Goal: Task Accomplishment & Management: Use online tool/utility

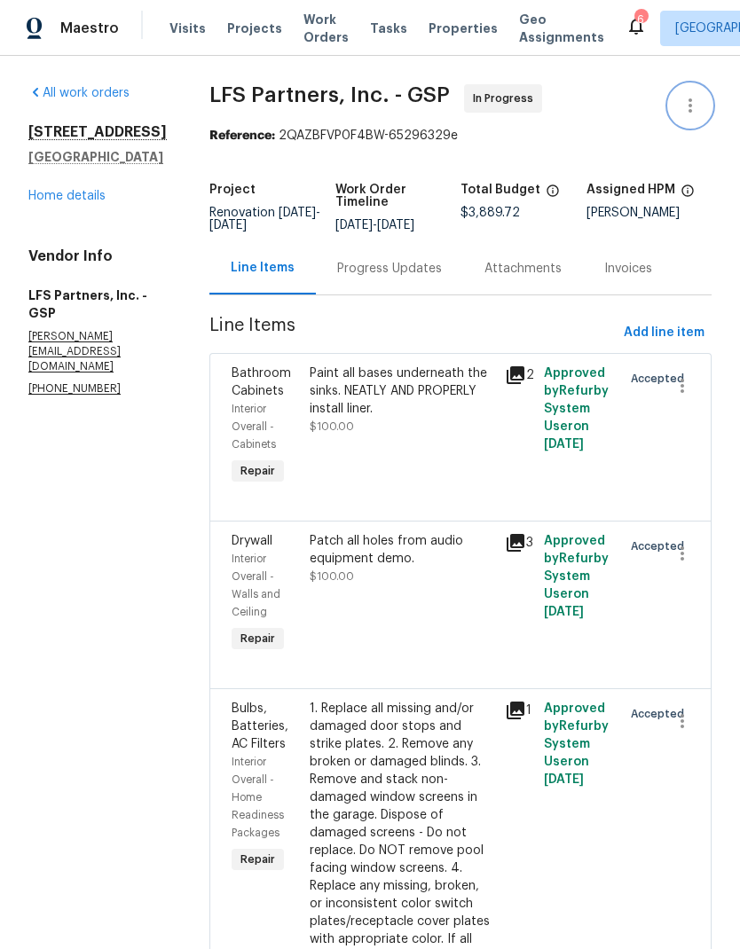
click at [693, 98] on icon "button" at bounding box center [690, 105] width 21 height 21
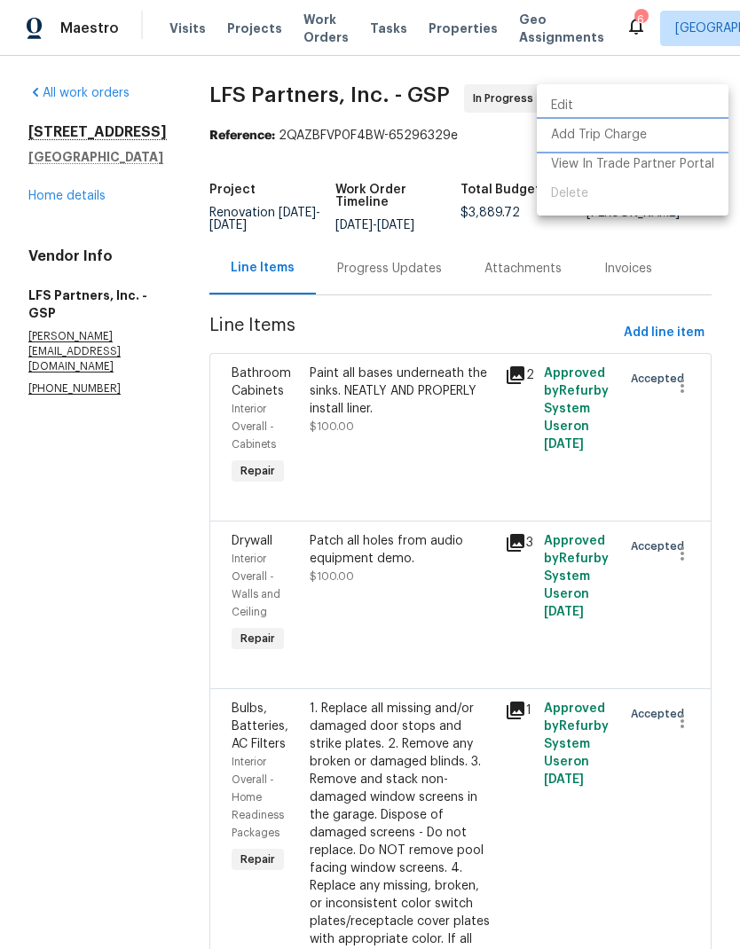
click at [629, 134] on li "Add Trip Charge" at bounding box center [633, 135] width 192 height 29
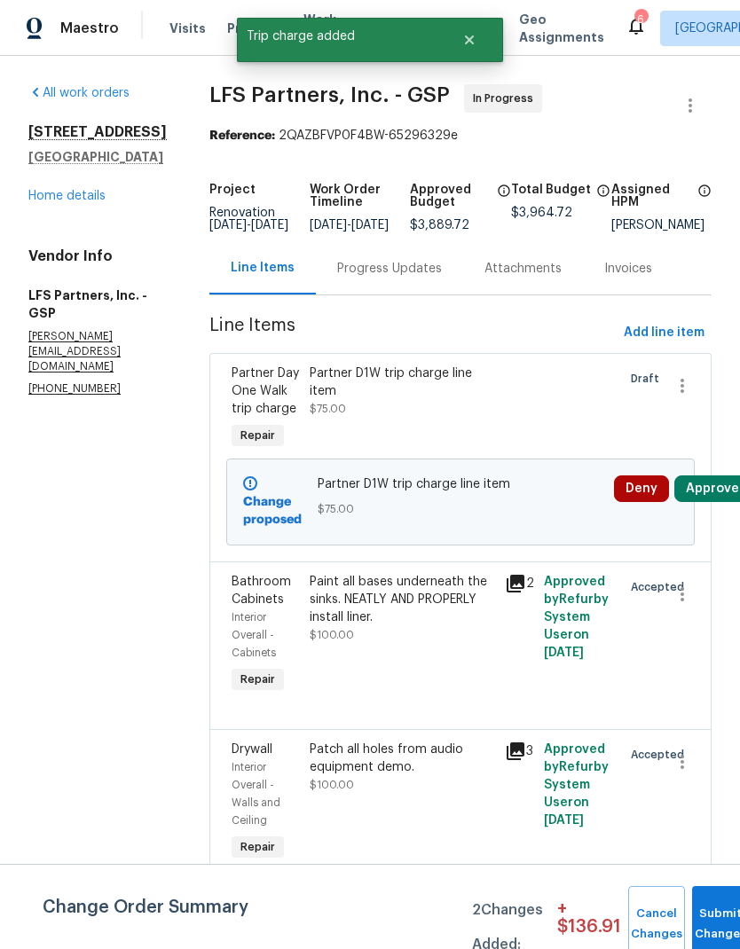
click at [554, 426] on div at bounding box center [577, 408] width 78 height 99
click at [714, 502] on button "Approve" at bounding box center [712, 488] width 76 height 27
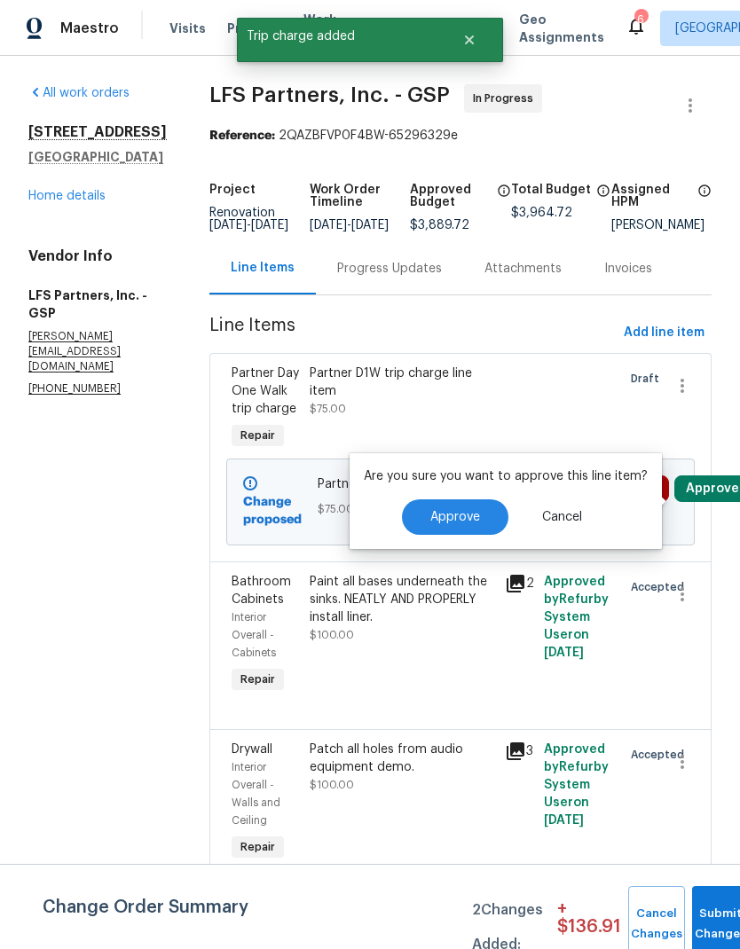
click at [480, 519] on button "Approve" at bounding box center [455, 516] width 106 height 35
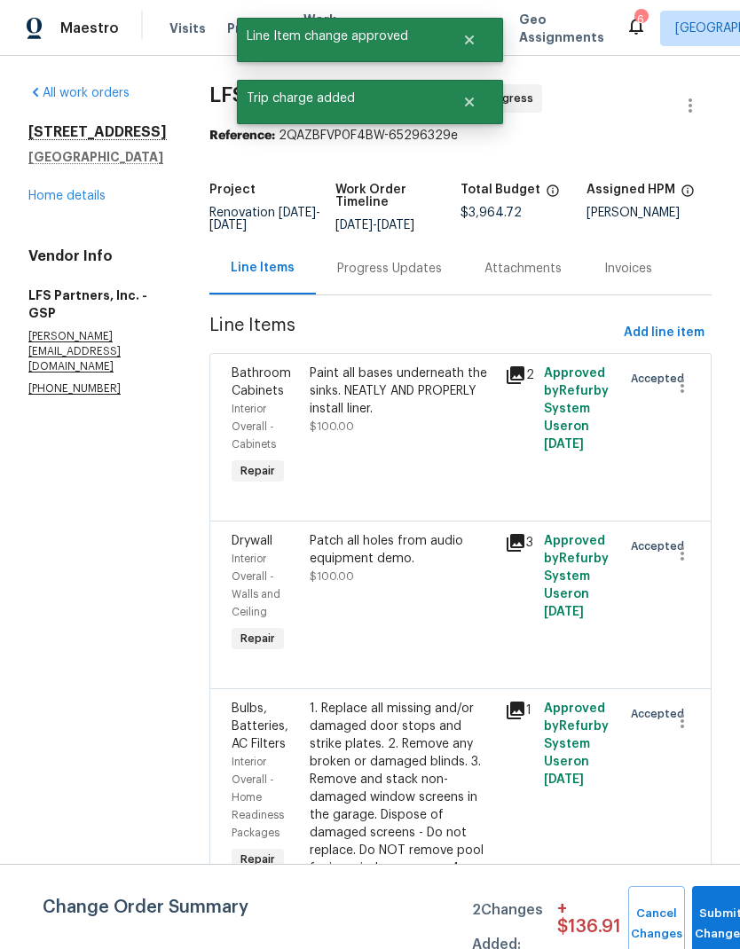
click at [453, 435] on div "Paint all bases underneath the sinks. NEATLY AND PROPERLY install liner. $100.00" at bounding box center [402, 400] width 185 height 71
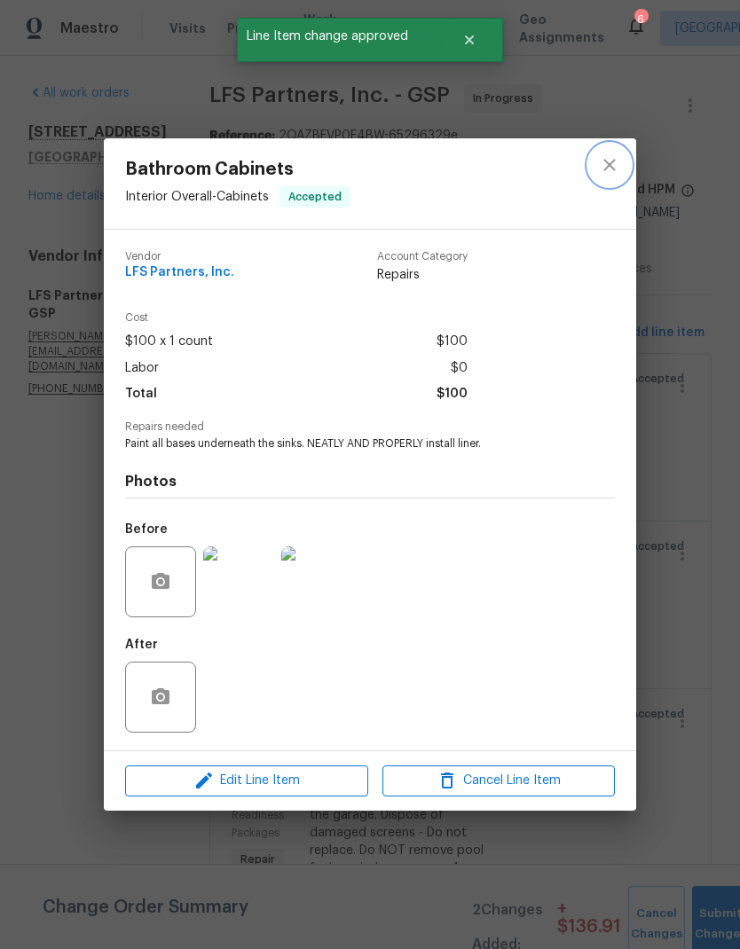
click at [617, 157] on icon "close" at bounding box center [609, 164] width 21 height 21
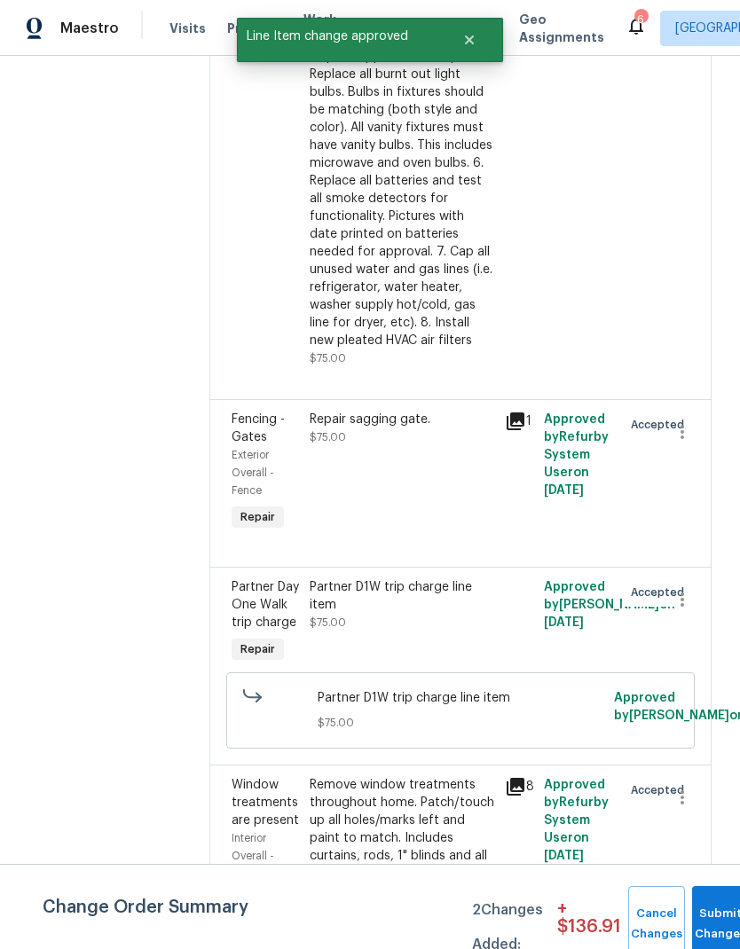
scroll to position [955, 0]
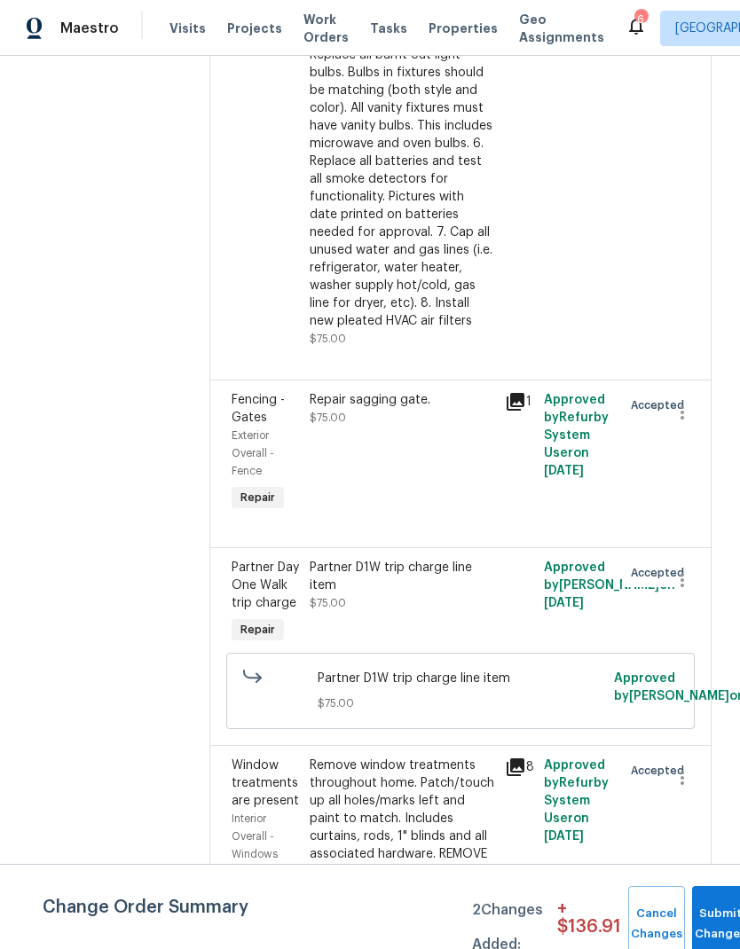
click at [324, 605] on div "Partner D1W trip charge line item $75.00" at bounding box center [401, 603] width 195 height 99
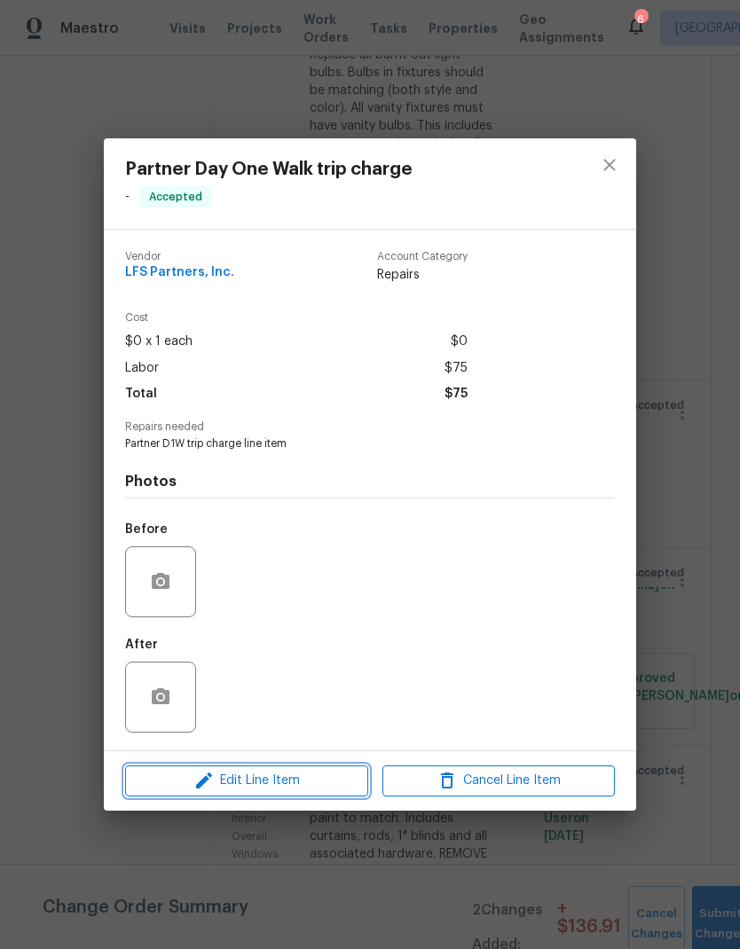
click at [200, 783] on icon "button" at bounding box center [203, 780] width 21 height 21
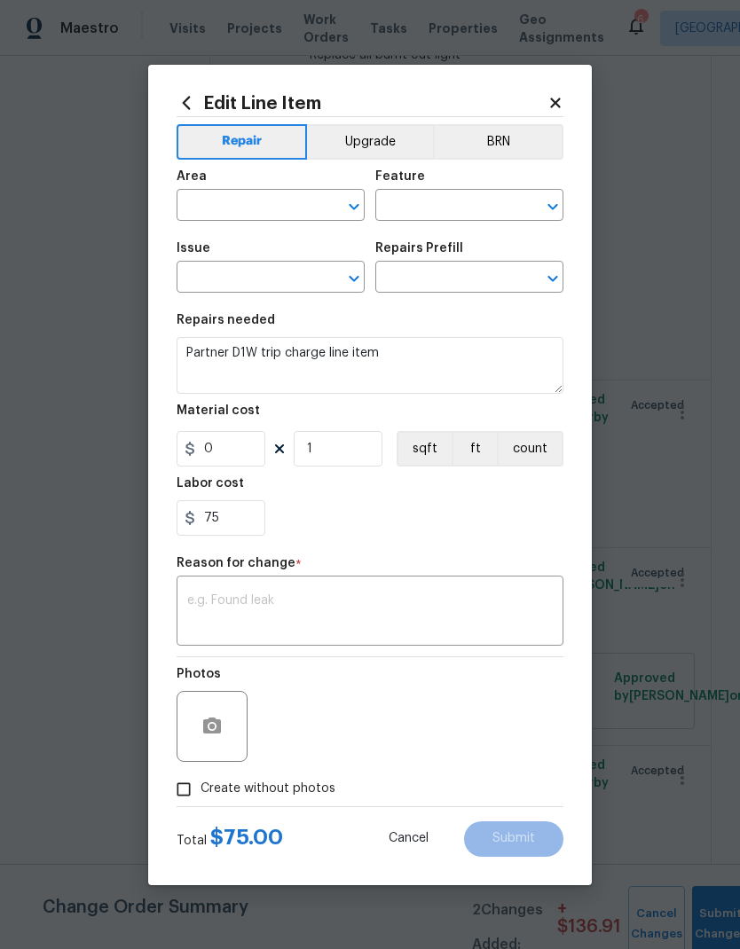
type input "Partner Day One Walk trip charge"
click at [212, 444] on input "0" at bounding box center [221, 448] width 89 height 35
click at [211, 444] on input "0" at bounding box center [221, 448] width 89 height 35
click at [210, 445] on input "0" at bounding box center [221, 448] width 89 height 35
click at [209, 445] on input "0" at bounding box center [221, 448] width 89 height 35
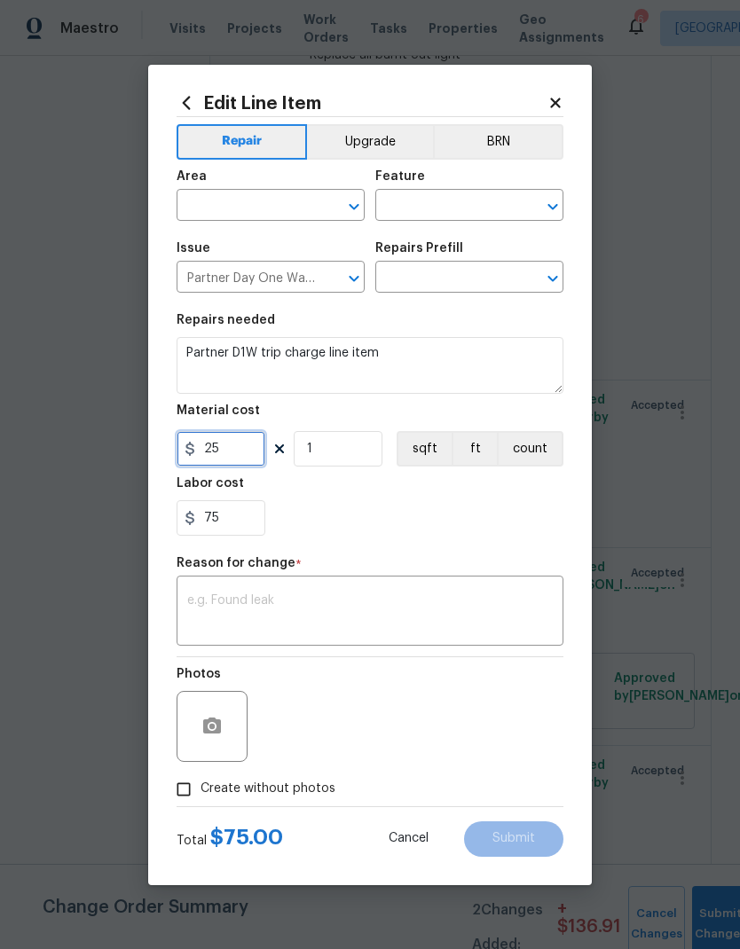
type input "25"
click at [454, 525] on div "75" at bounding box center [370, 517] width 387 height 35
click at [421, 625] on textarea at bounding box center [369, 612] width 365 height 37
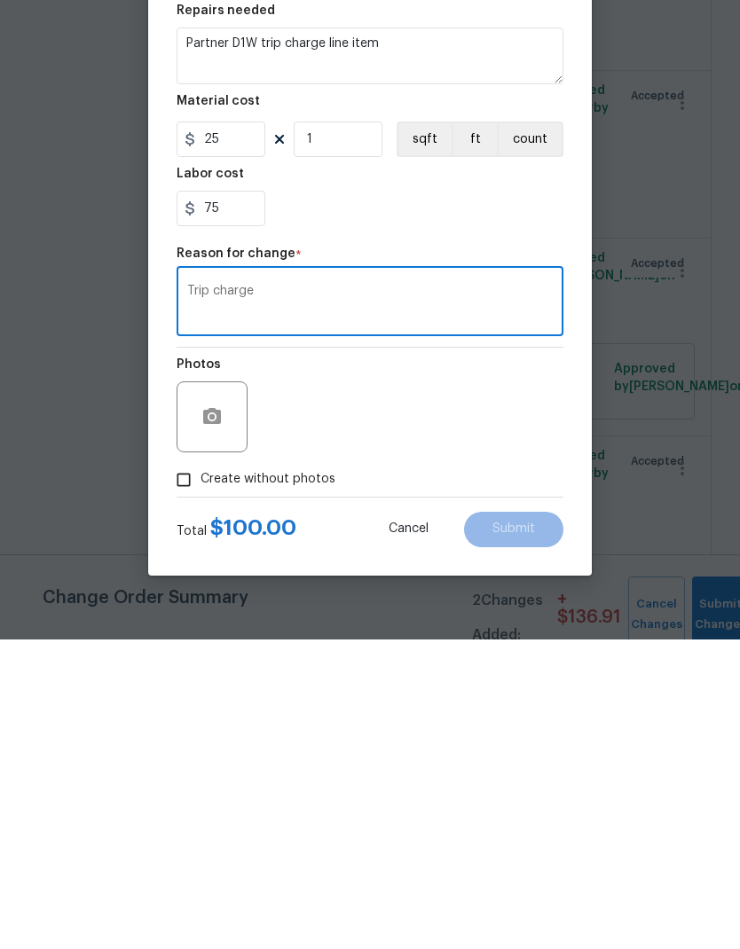
type textarea "Trip charge"
click at [511, 657] on div "Photos" at bounding box center [370, 714] width 387 height 115
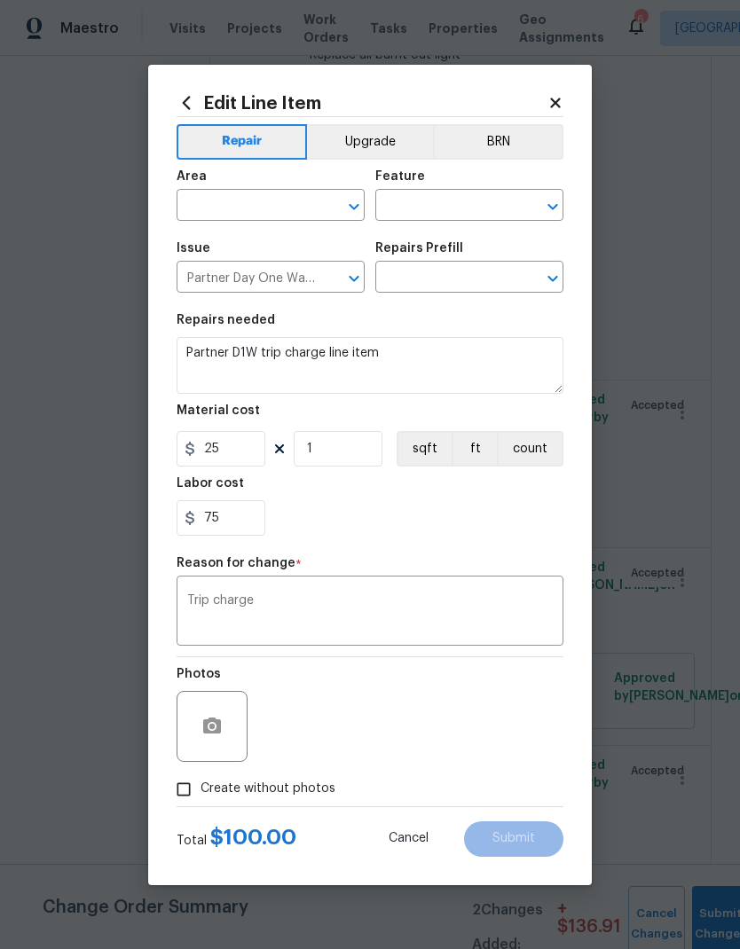
click at [192, 802] on input "Create without photos" at bounding box center [184, 790] width 34 height 34
checkbox input "true"
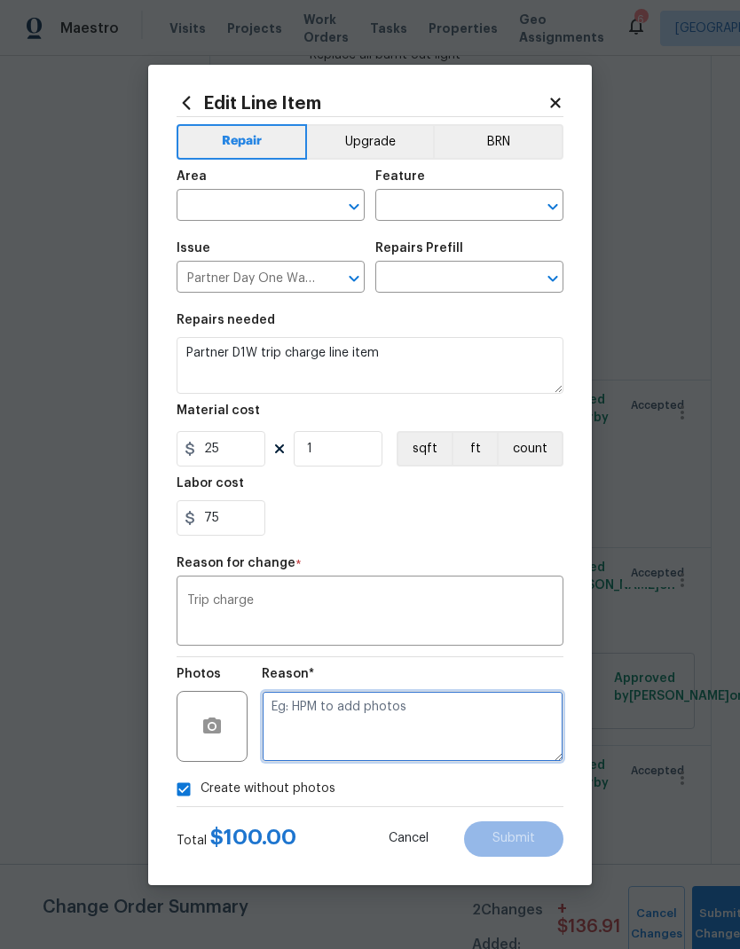
click at [427, 732] on textarea at bounding box center [413, 726] width 302 height 71
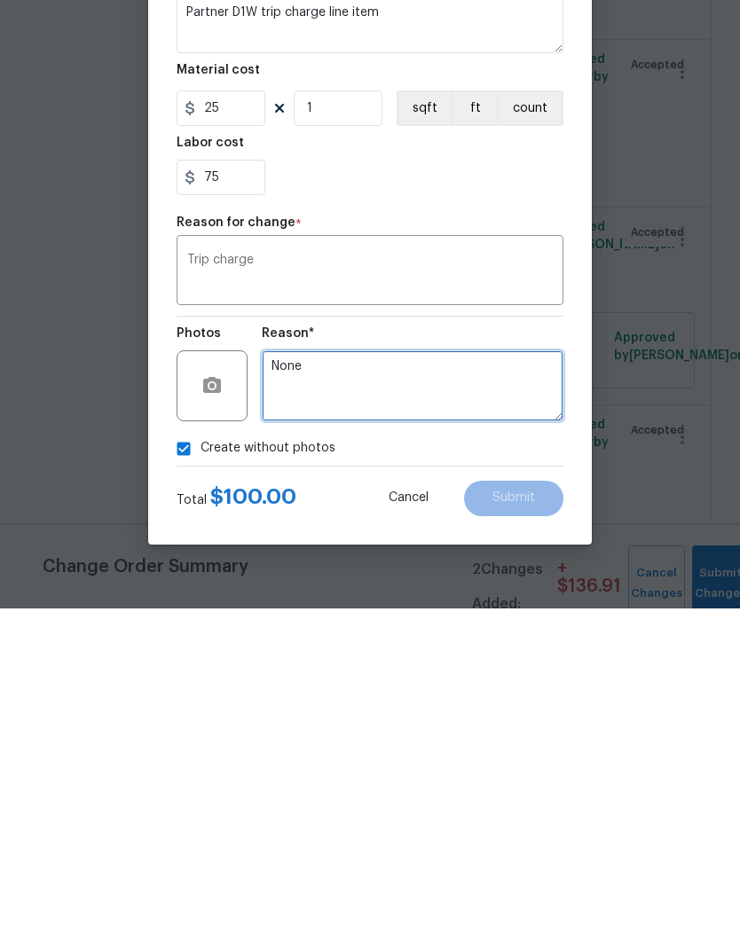
type textarea "None"
click at [515, 773] on div "Create without photos" at bounding box center [370, 790] width 387 height 34
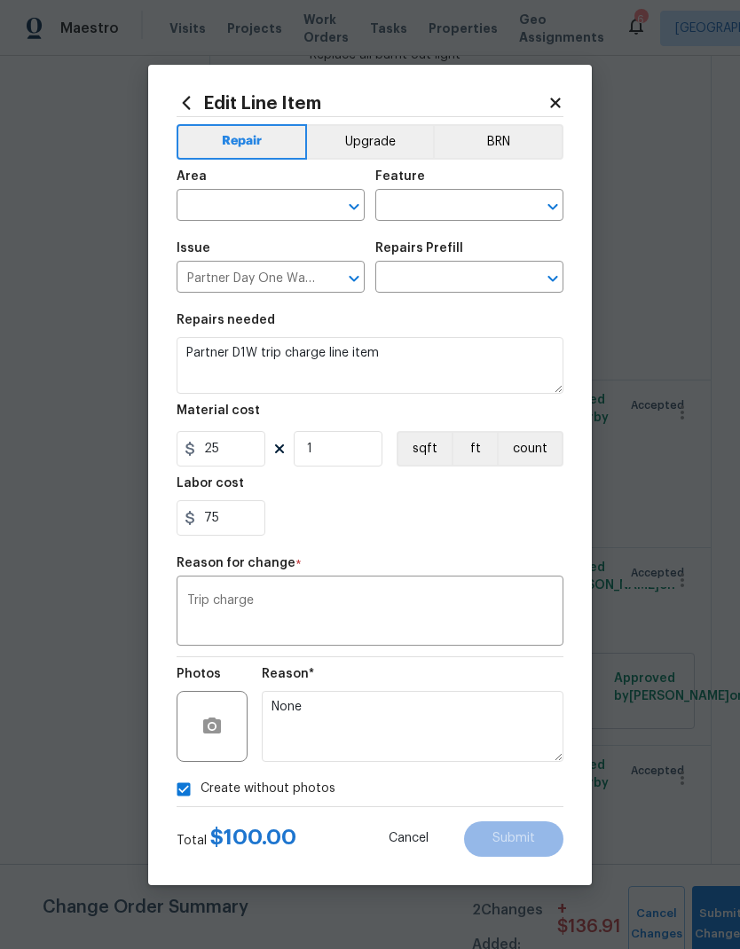
click at [488, 527] on div "75" at bounding box center [370, 517] width 387 height 35
click at [310, 202] on input "text" at bounding box center [246, 207] width 138 height 28
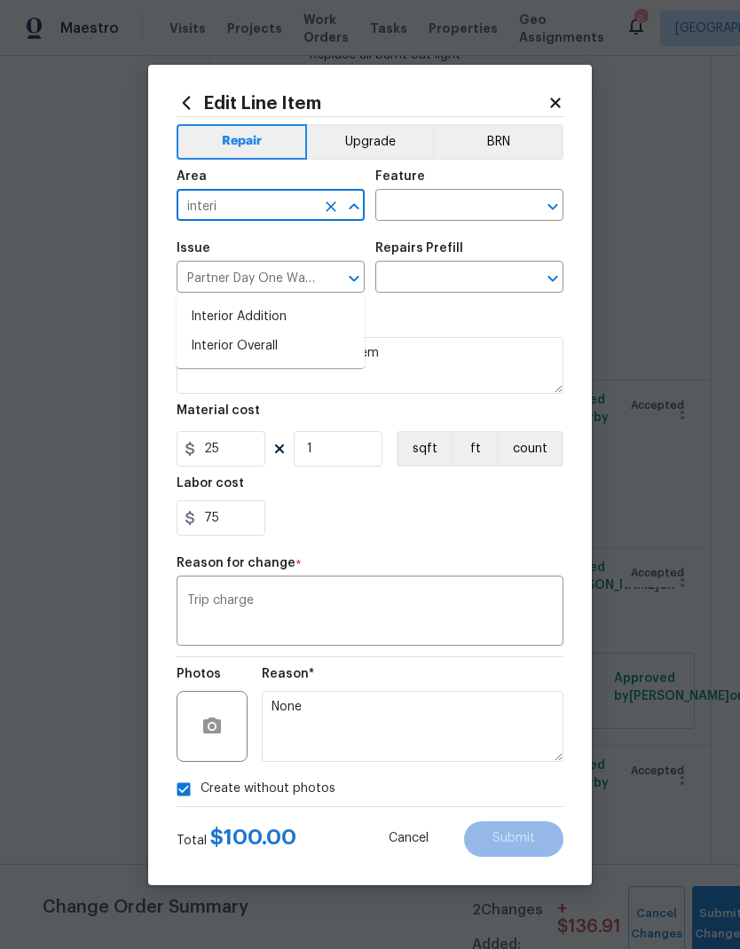
click at [263, 332] on li "Interior Overall" at bounding box center [271, 346] width 188 height 29
type input "Interior Overall"
click at [438, 215] on input "text" at bounding box center [444, 207] width 138 height 28
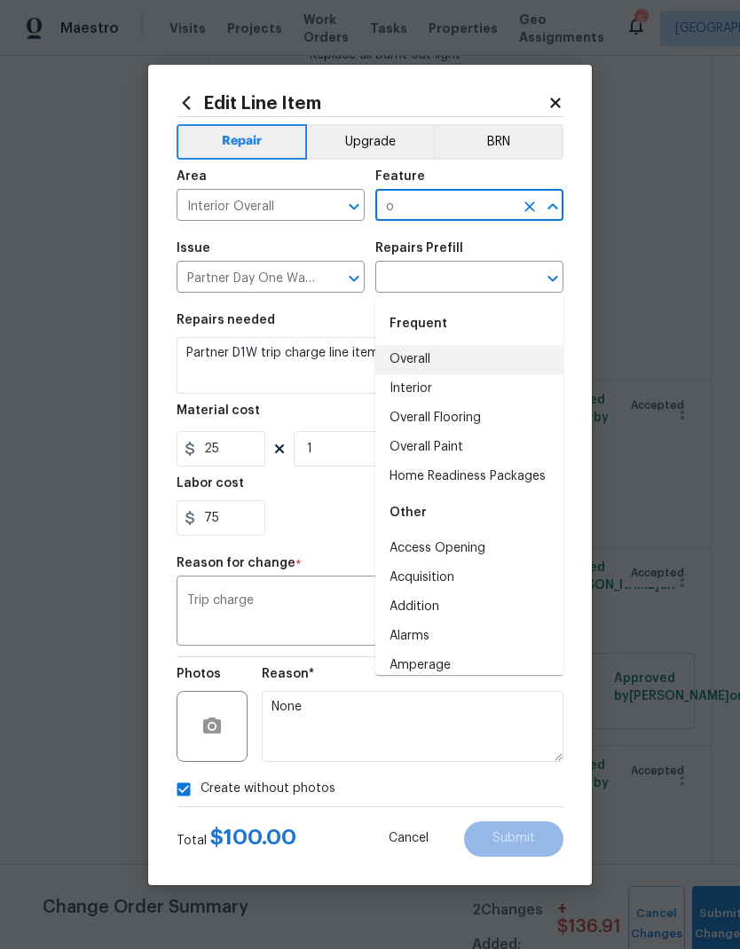
click at [420, 345] on li "Overall" at bounding box center [469, 359] width 188 height 29
type input "Overall"
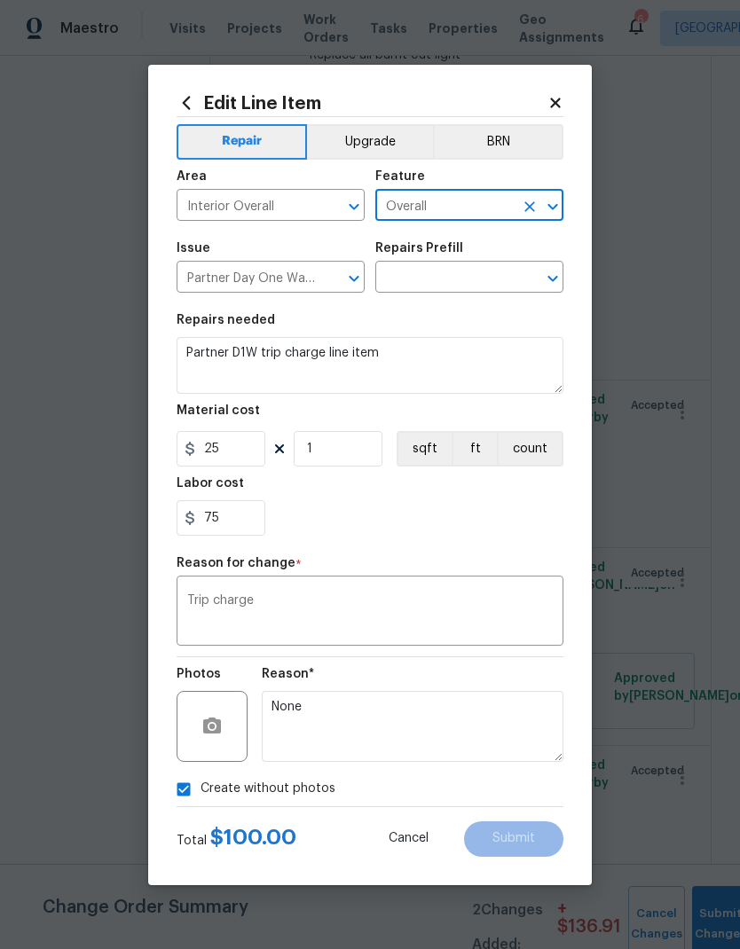
click at [450, 279] on input "text" at bounding box center [444, 279] width 138 height 28
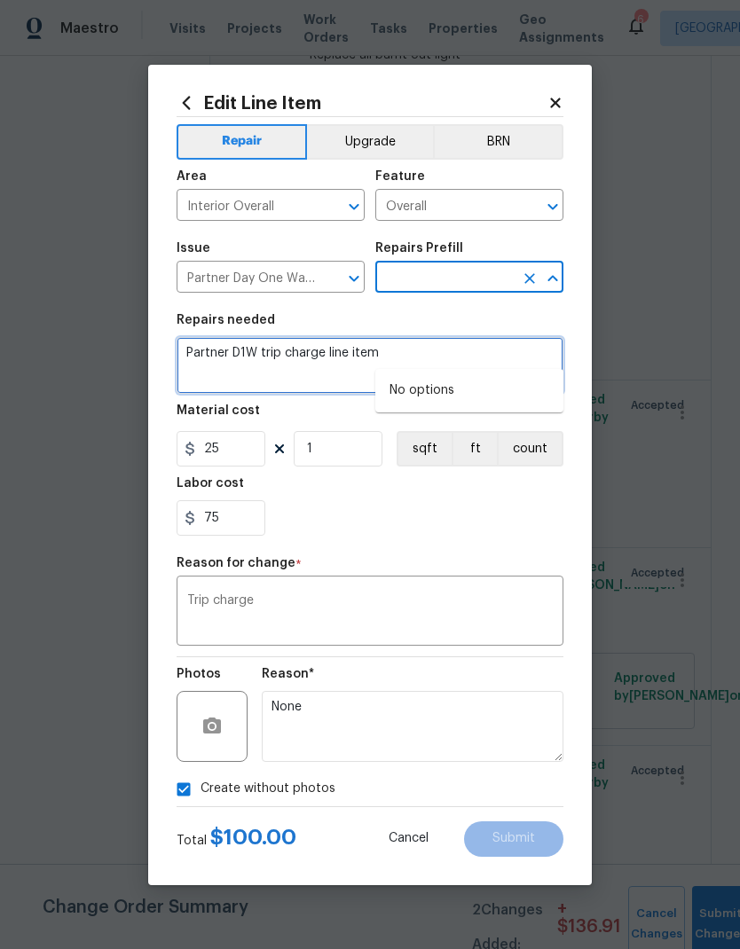
click at [489, 393] on textarea "Partner D1W trip charge line item" at bounding box center [370, 365] width 387 height 57
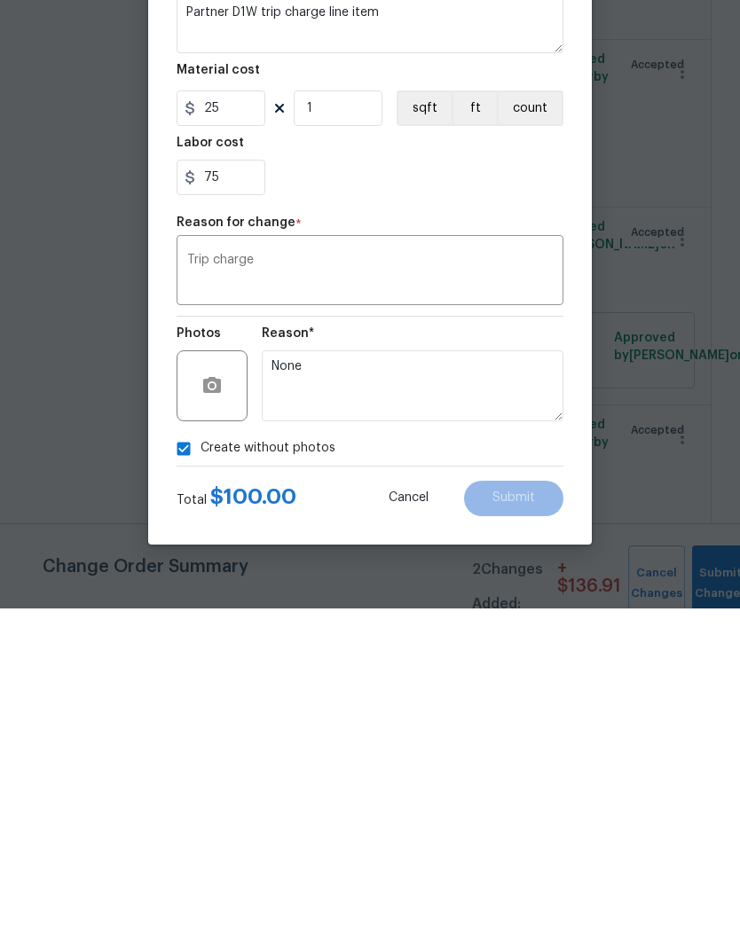
click at [441, 668] on div "Reason*" at bounding box center [413, 679] width 302 height 23
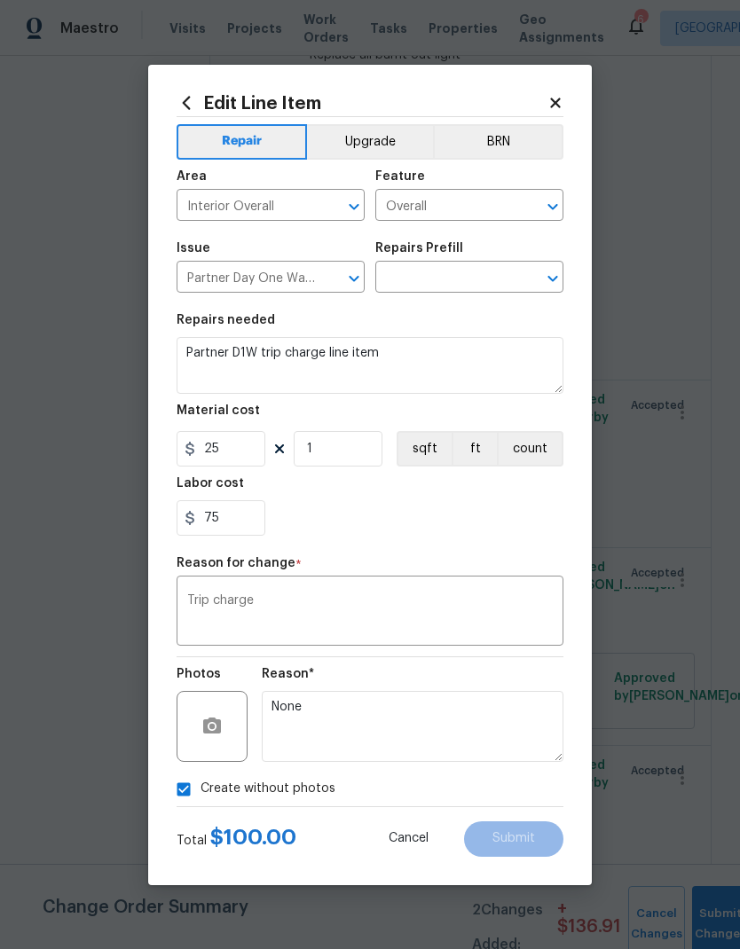
click at [309, 284] on input "Partner Day One Walk trip charge" at bounding box center [246, 279] width 138 height 28
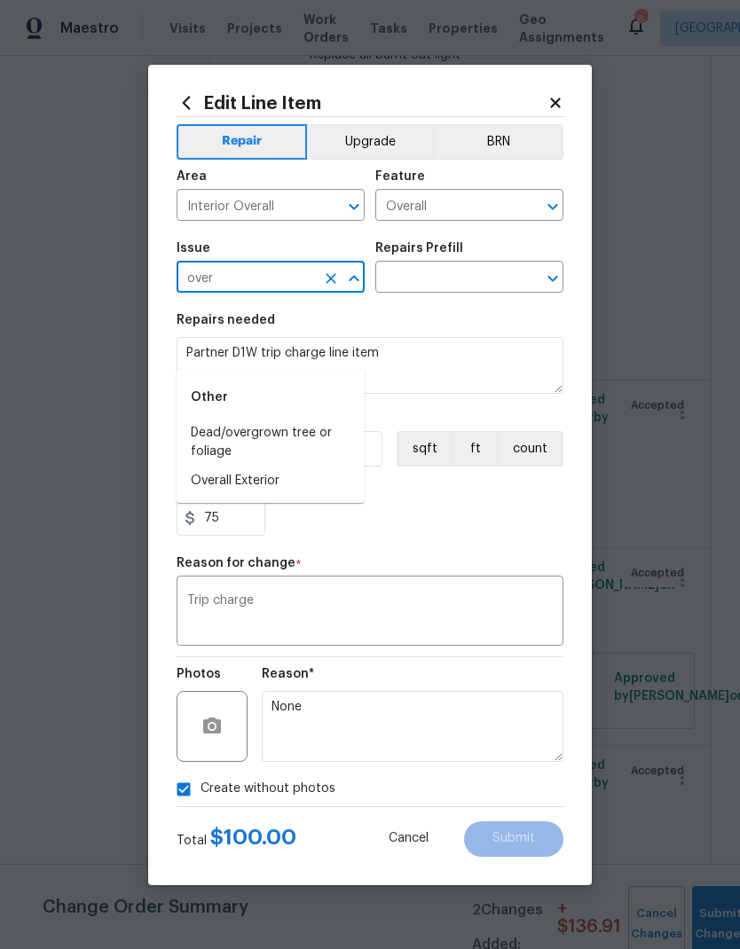
click at [264, 467] on li "Overall Exterior" at bounding box center [271, 481] width 188 height 29
type input "Overall Exterior"
click at [483, 278] on input "text" at bounding box center [444, 279] width 138 height 28
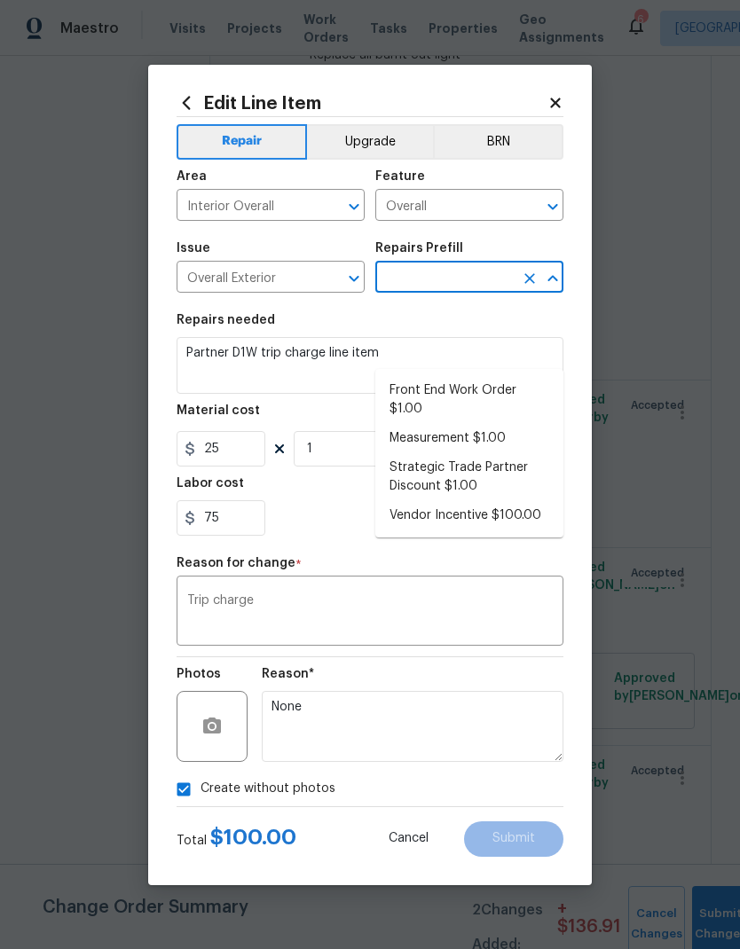
click at [516, 501] on li "Vendor Incentive $100.00" at bounding box center [469, 515] width 188 height 29
type input "Vendor Incentive $100.00"
type textarea "GC Bonus"
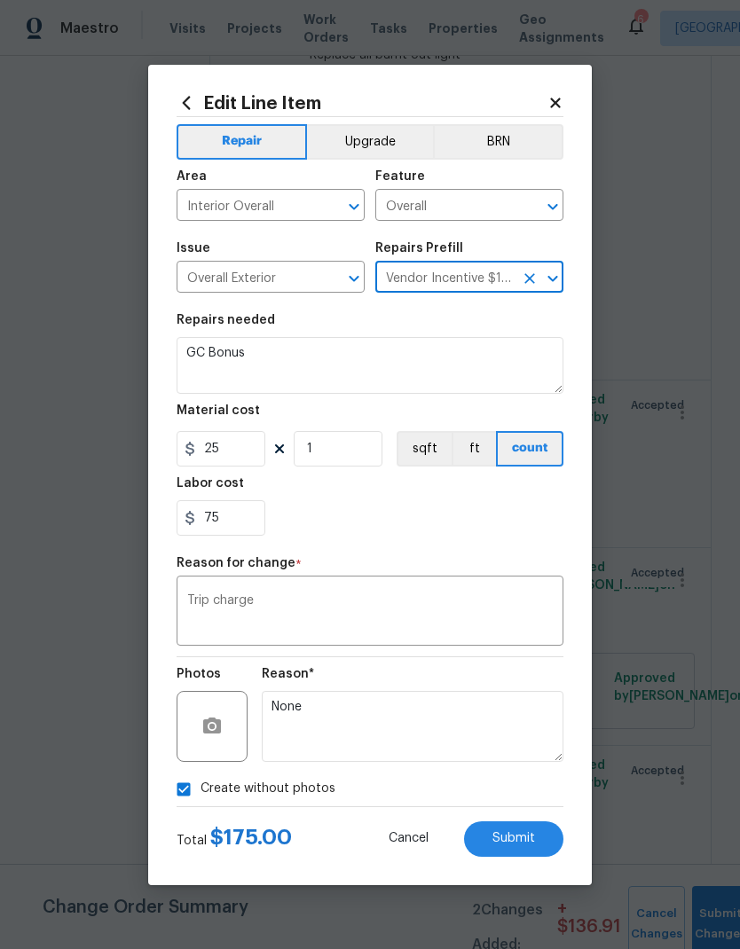
type input "100"
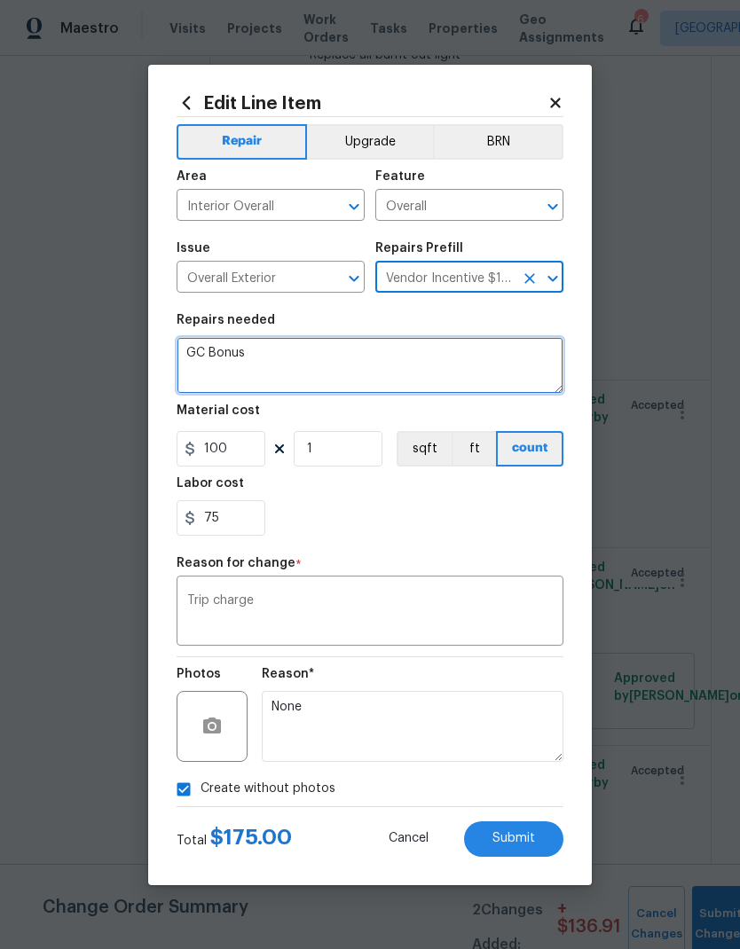
click at [250, 350] on textarea "GC Bonus" at bounding box center [370, 365] width 387 height 57
type textarea "Trip charge"
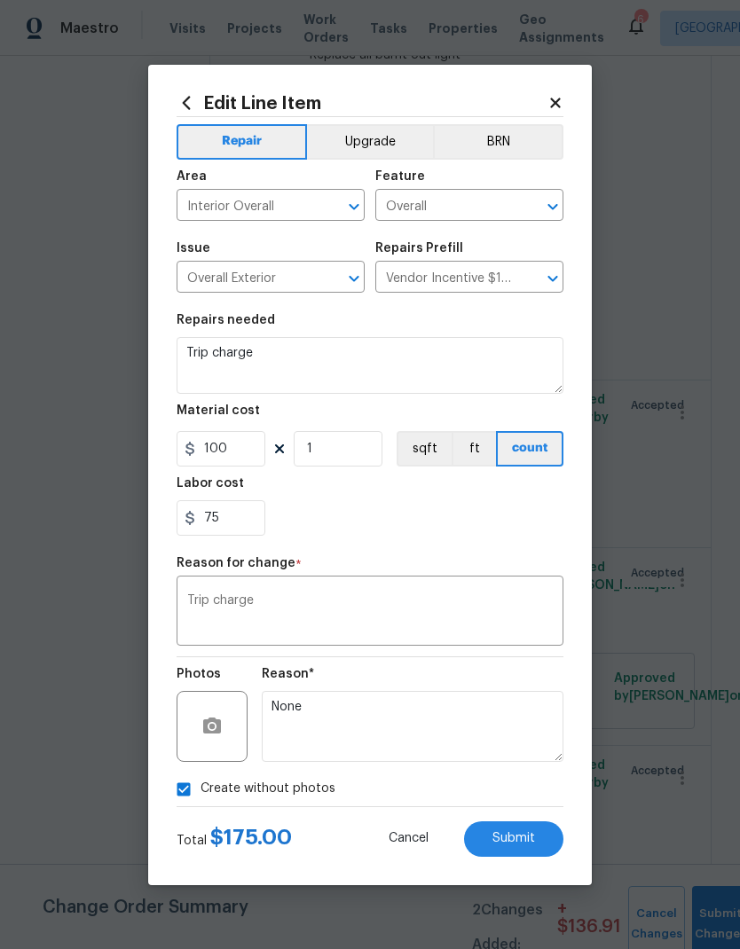
click at [445, 523] on div "75" at bounding box center [370, 517] width 387 height 35
click at [230, 458] on input "100" at bounding box center [221, 448] width 89 height 35
click at [236, 455] on input "100" at bounding box center [221, 448] width 89 height 35
click at [235, 454] on input "100" at bounding box center [221, 448] width 89 height 35
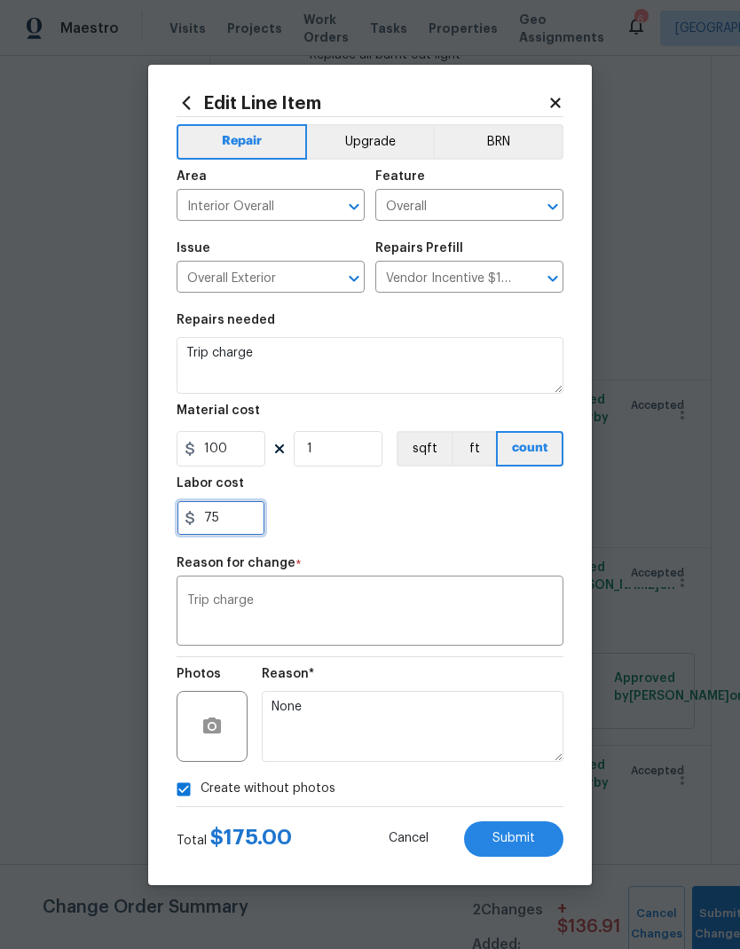
click at [222, 513] on input "75" at bounding box center [221, 517] width 89 height 35
click at [221, 513] on input "75" at bounding box center [221, 517] width 89 height 35
type input "7"
click at [457, 505] on div at bounding box center [370, 517] width 387 height 35
type input "0"
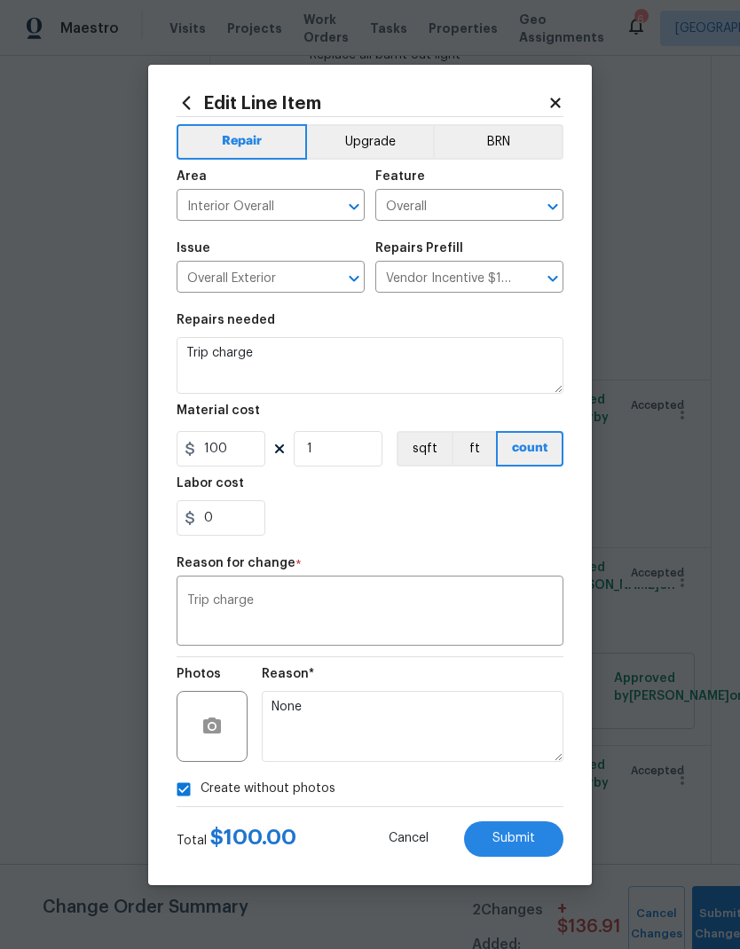
click at [533, 839] on span "Submit" at bounding box center [513, 838] width 43 height 13
type input "Partner Day One Walk trip charge"
type textarea "Partner D1W trip charge line item"
type input "0"
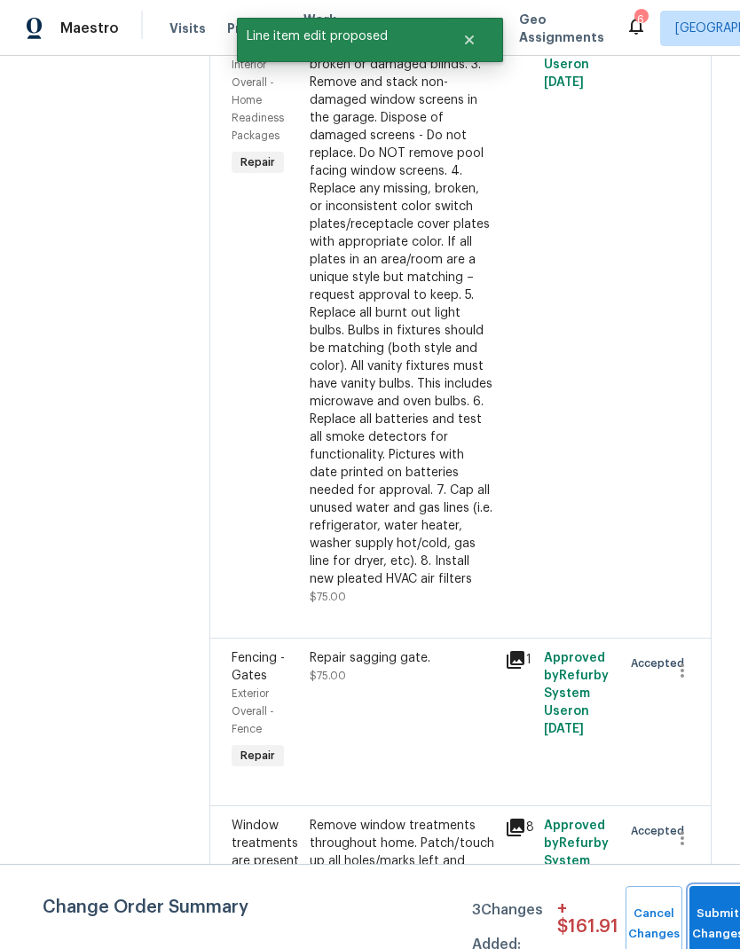
click at [712, 921] on button "Submit Changes" at bounding box center [717, 924] width 57 height 76
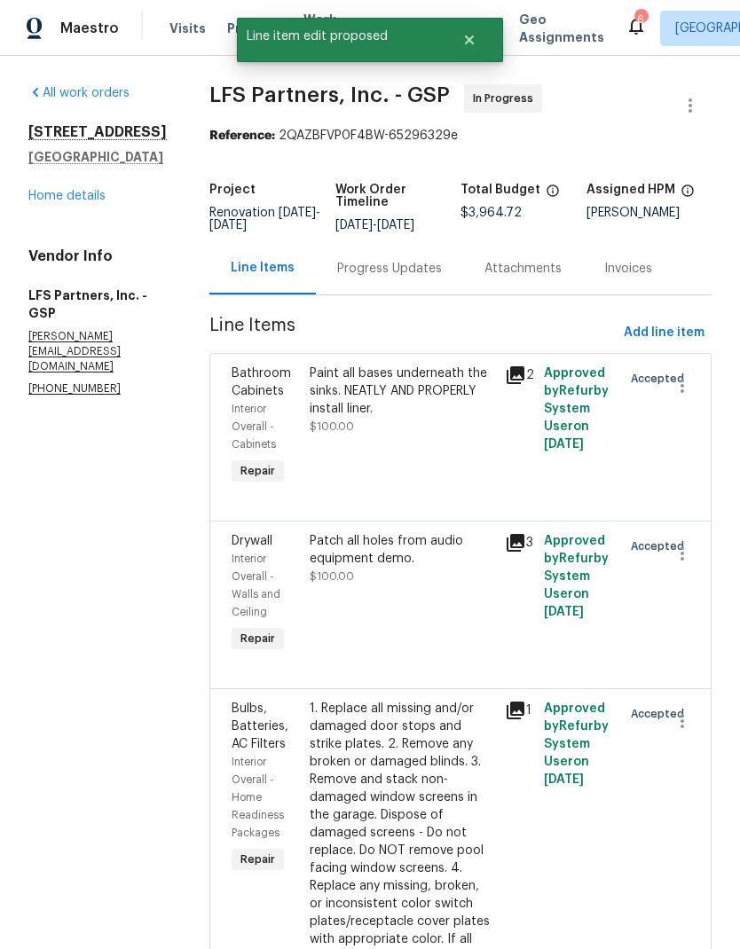
scroll to position [0, 0]
click at [57, 150] on div "[STREET_ADDRESS] Home details" at bounding box center [97, 164] width 138 height 82
click at [62, 190] on link "Home details" at bounding box center [66, 196] width 77 height 12
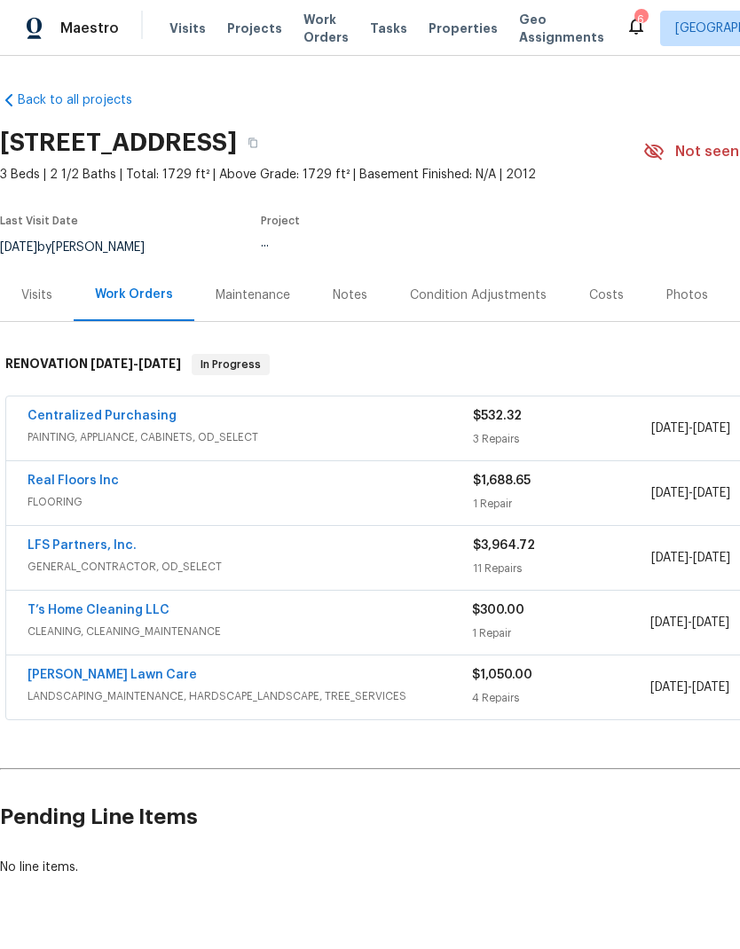
scroll to position [65, 0]
click at [56, 475] on link "Real Floors Inc" at bounding box center [73, 481] width 91 height 12
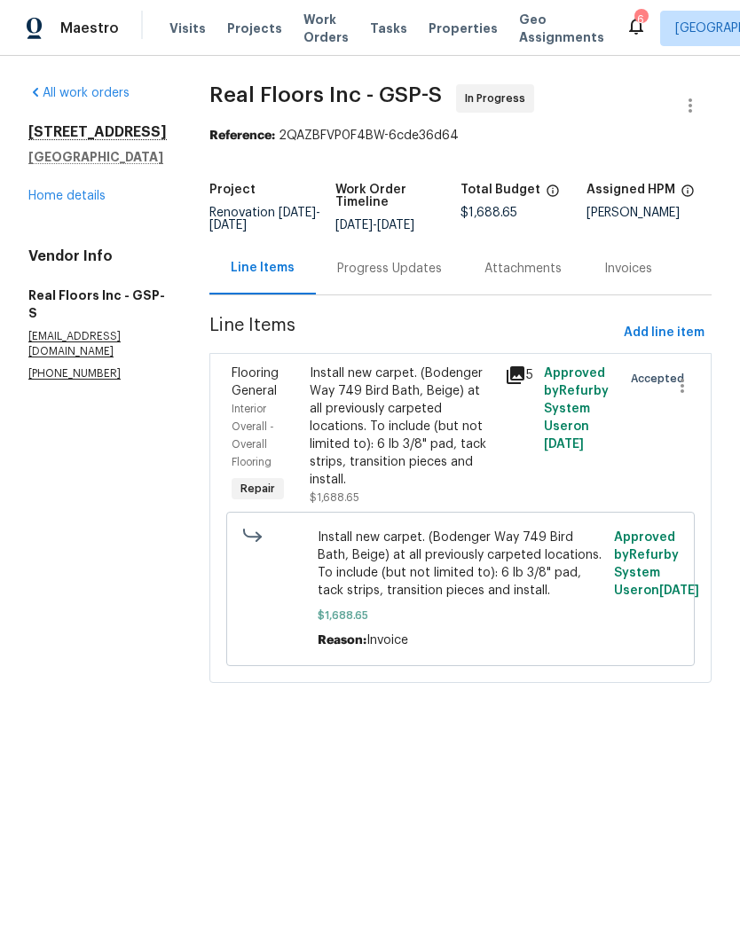
click at [389, 278] on div "Progress Updates" at bounding box center [389, 269] width 105 height 18
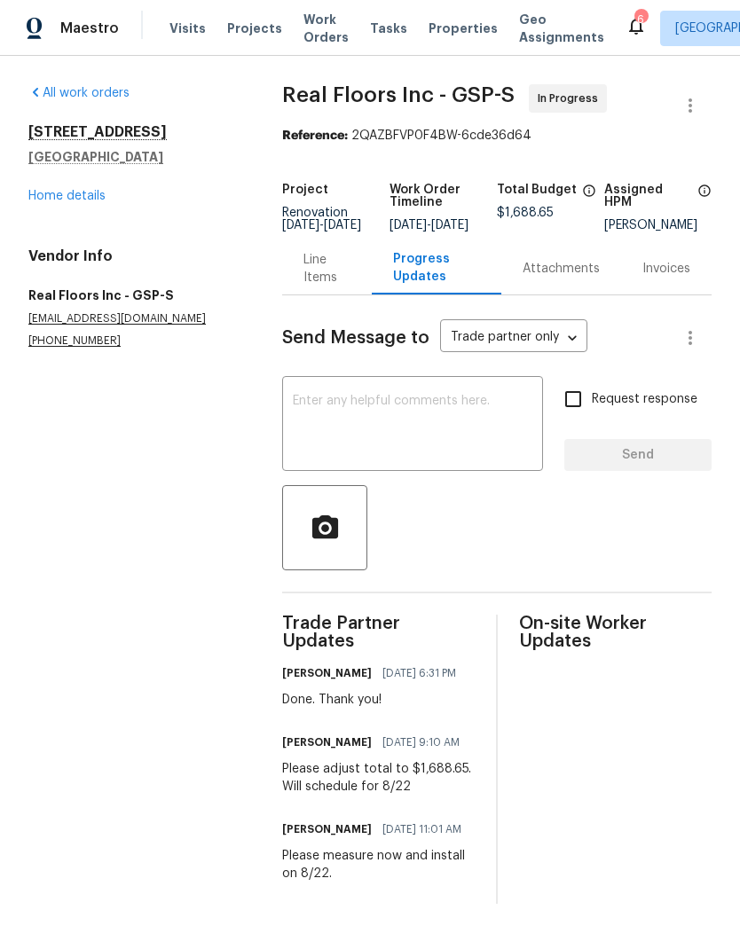
click at [64, 196] on link "Home details" at bounding box center [66, 196] width 77 height 12
